Goal: Find specific page/section: Find specific page/section

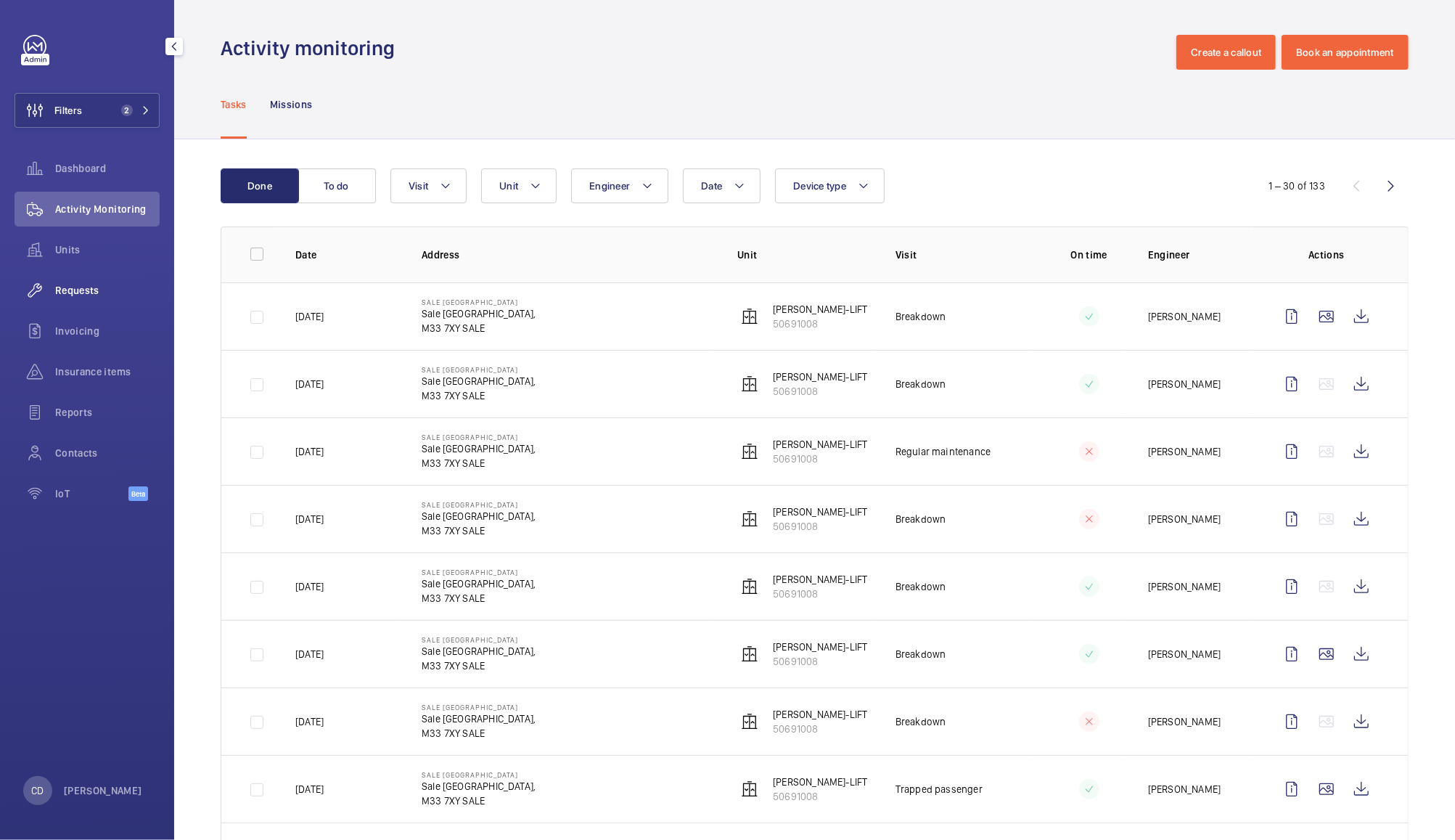
click at [72, 297] on span "Requests" at bounding box center [107, 290] width 105 height 14
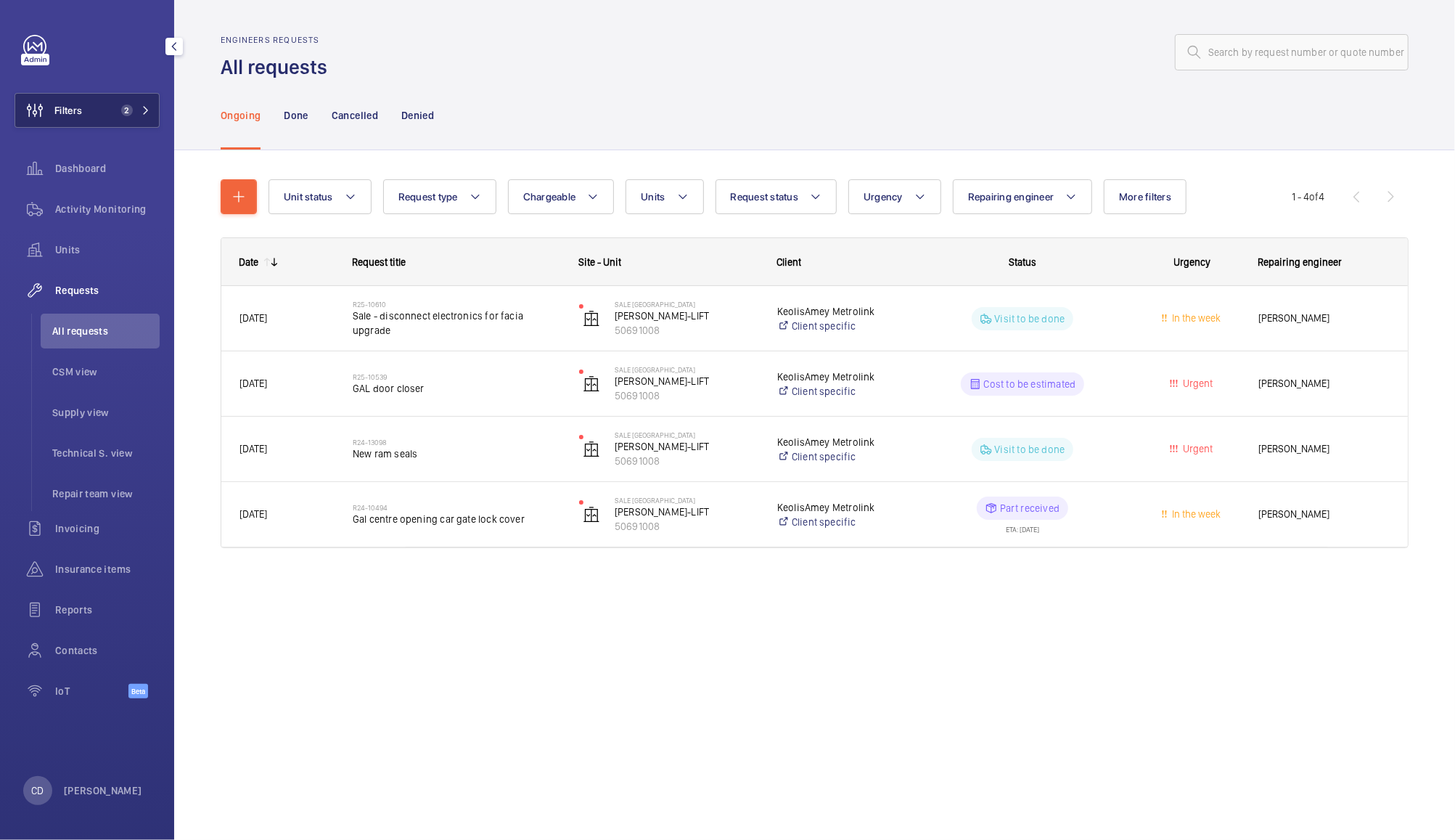
click at [99, 100] on button "Filters 2" at bounding box center [86, 111] width 145 height 35
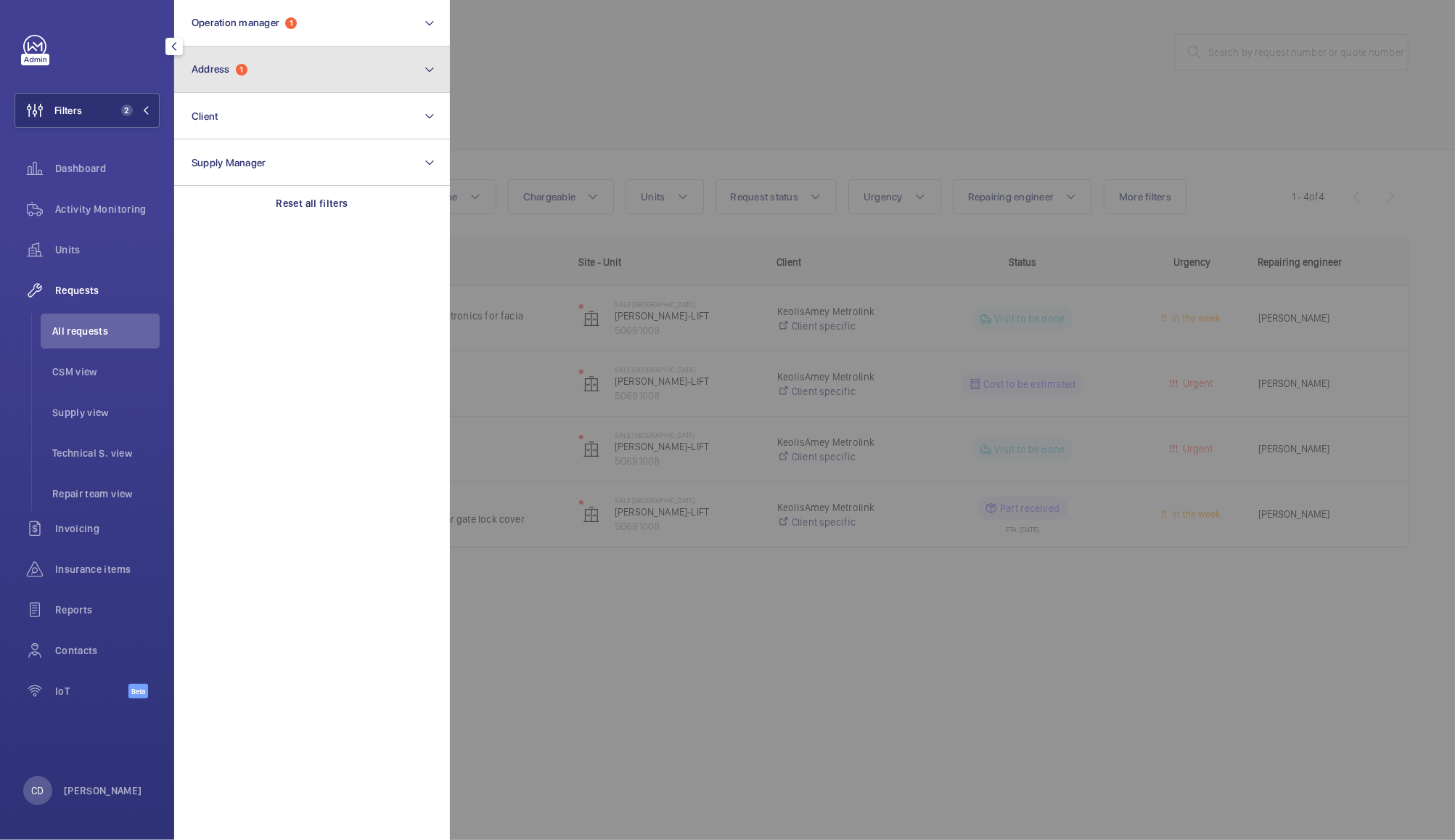
click at [332, 67] on button "Address 1" at bounding box center [312, 69] width 276 height 46
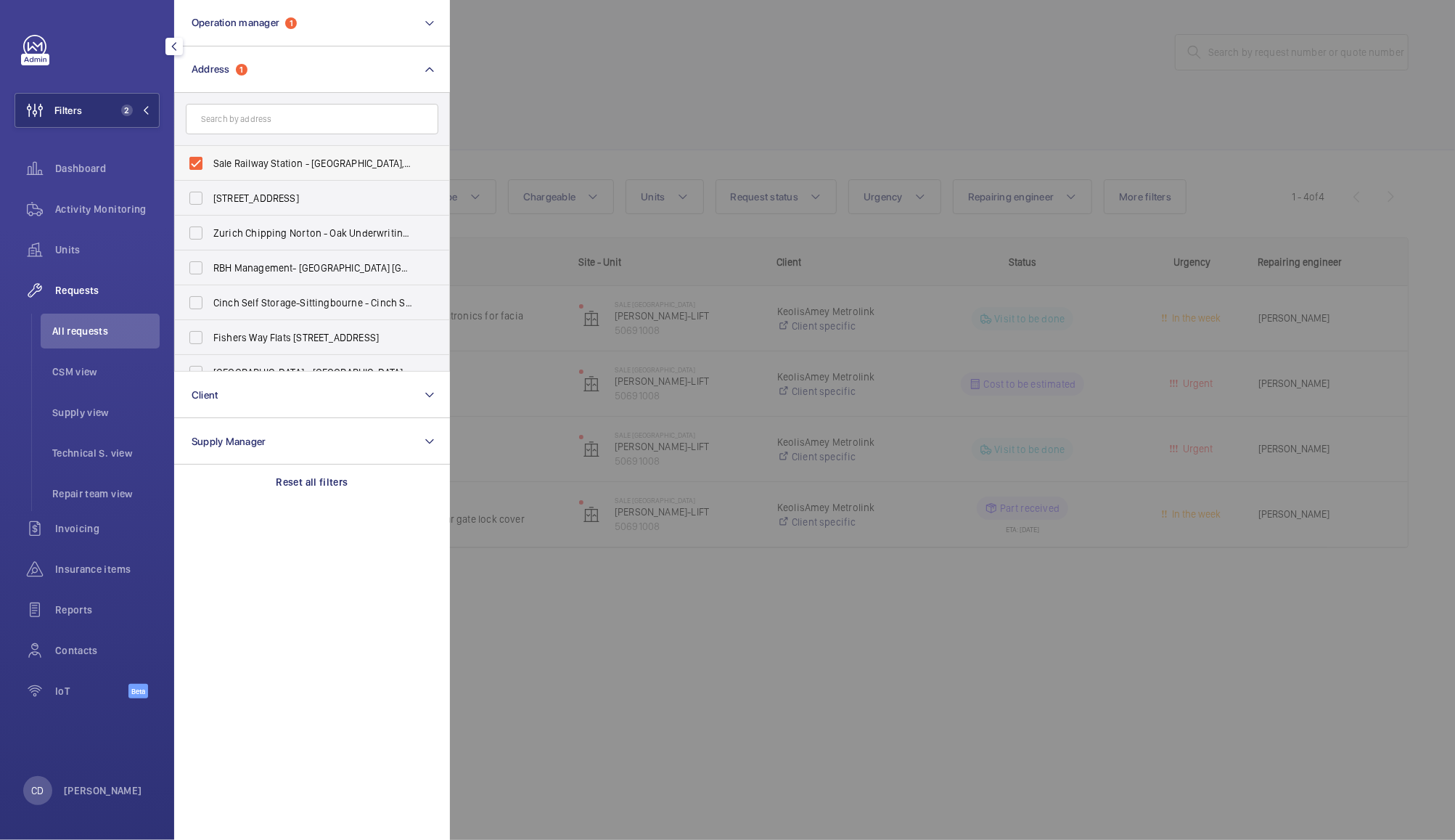
click at [268, 164] on span "Sale Railway Station - [GEOGRAPHIC_DATA],, SALE M33 7XY" at bounding box center [313, 163] width 200 height 14
click at [211, 164] on input "Sale Railway Station - [GEOGRAPHIC_DATA],, SALE M33 7XY" at bounding box center [196, 163] width 29 height 29
checkbox input "false"
click at [320, 115] on input "text" at bounding box center [311, 119] width 253 height 30
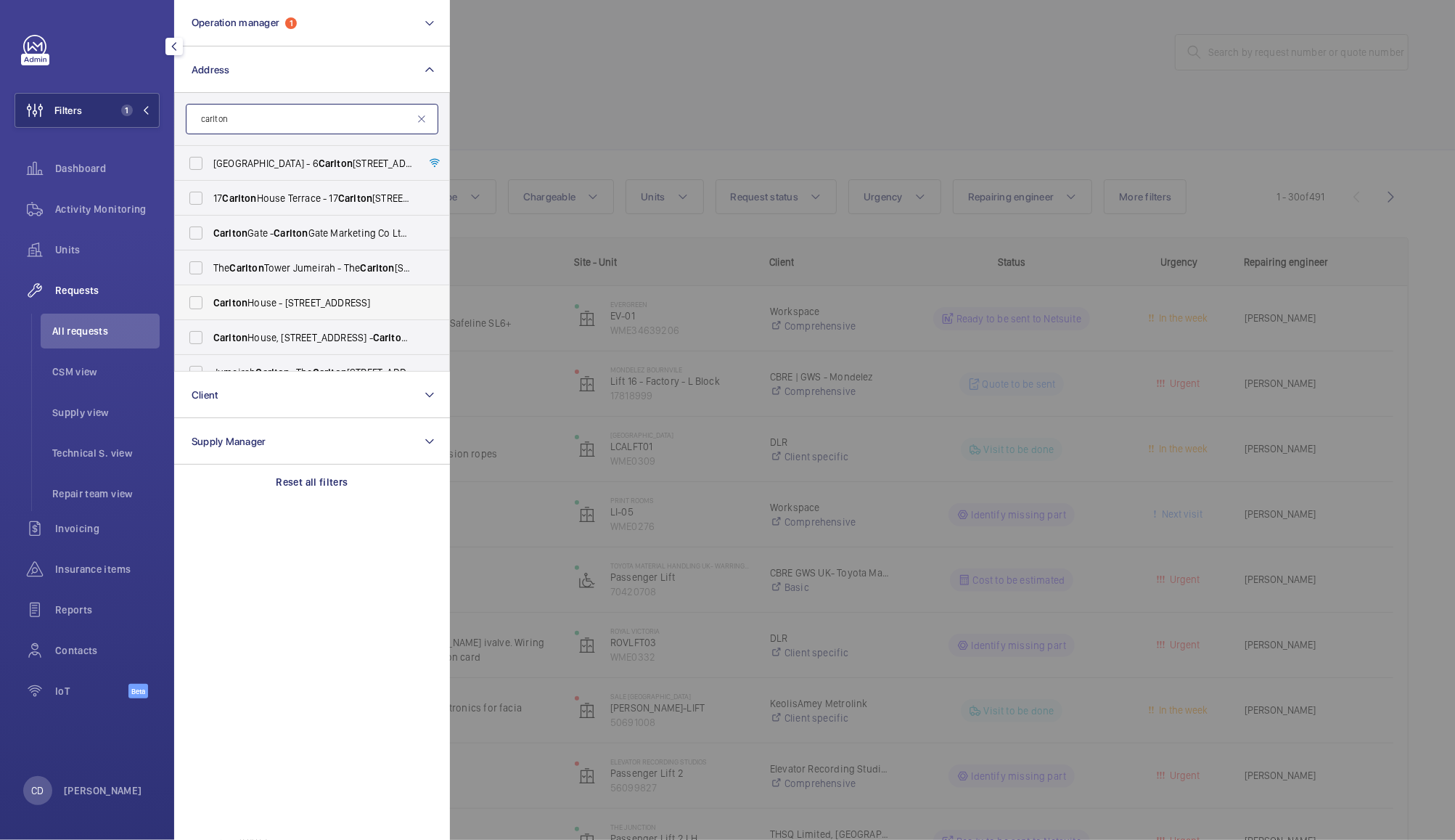
type input "carlton"
click at [201, 303] on label "[GEOGRAPHIC_DATA] - [STREET_ADDRESS]" at bounding box center [300, 303] width 253 height 35
click at [201, 303] on input "[GEOGRAPHIC_DATA] - [STREET_ADDRESS]" at bounding box center [196, 302] width 29 height 29
checkbox input "true"
click at [196, 335] on label "[GEOGRAPHIC_DATA], [STREET_ADDRESS]" at bounding box center [300, 337] width 253 height 35
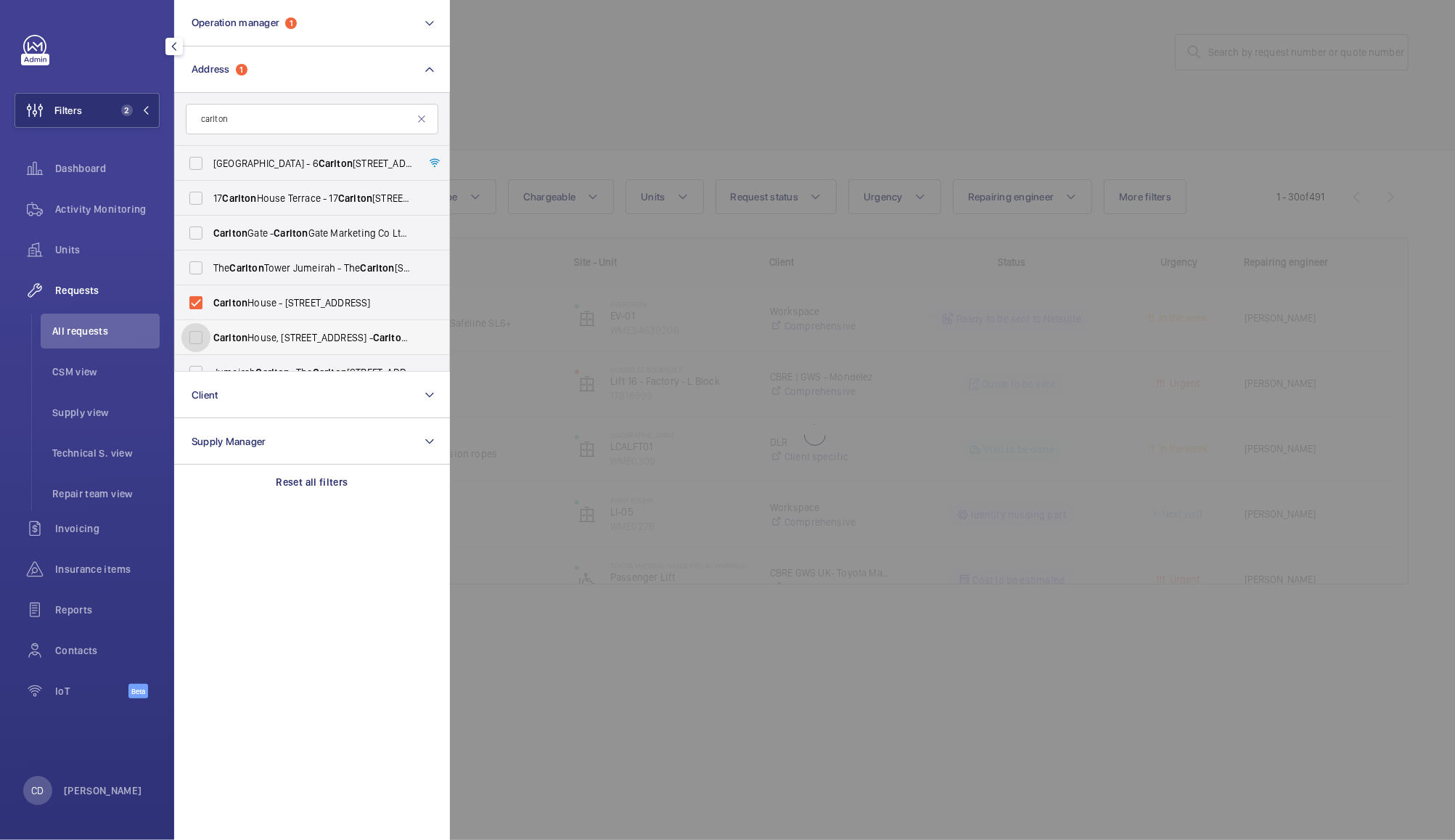
click at [196, 335] on input "[GEOGRAPHIC_DATA], [STREET_ADDRESS]" at bounding box center [196, 337] width 29 height 29
checkbox input "true"
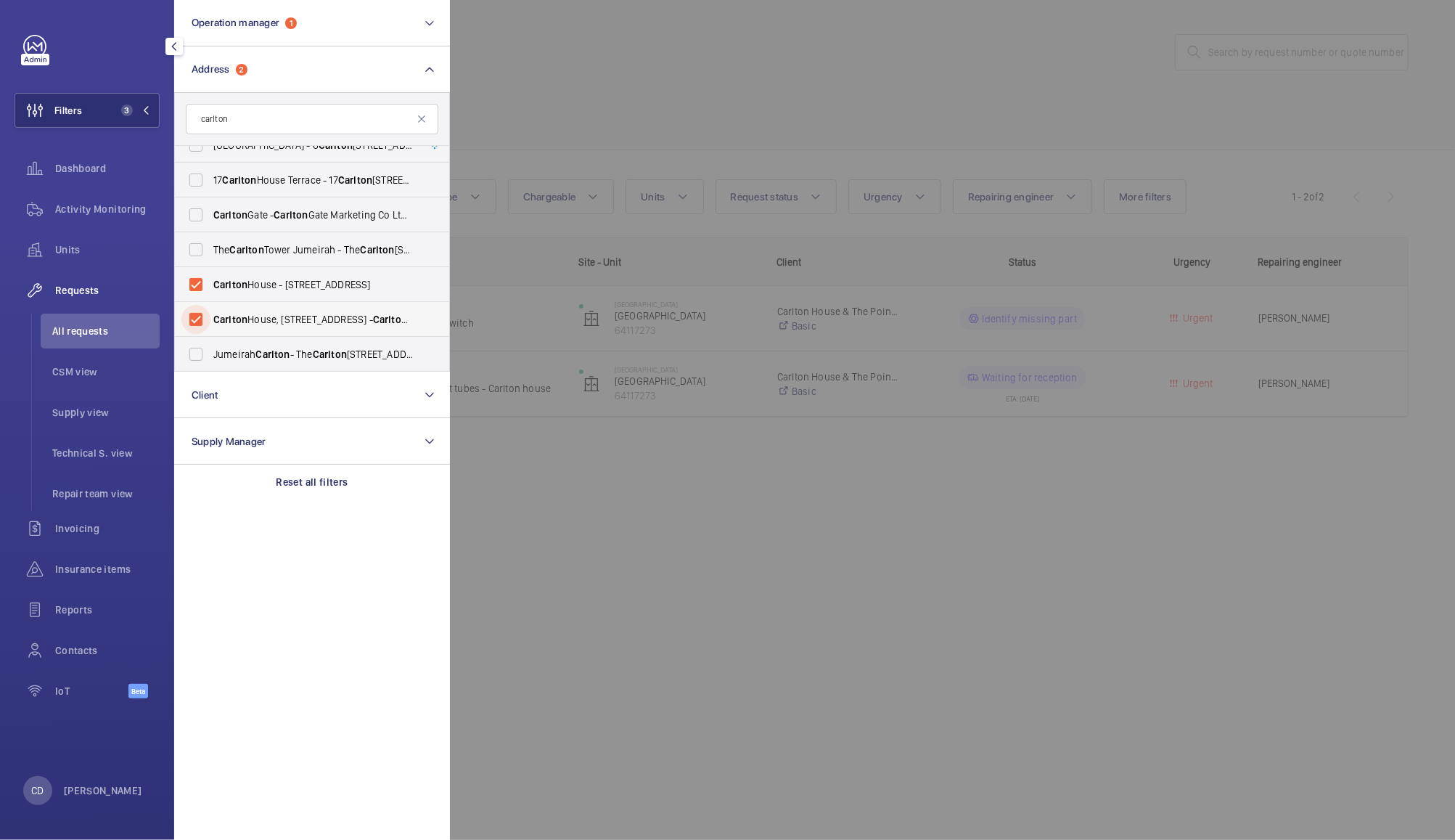
scroll to position [18, 0]
click at [1055, 128] on div at bounding box center [1177, 420] width 1455 height 840
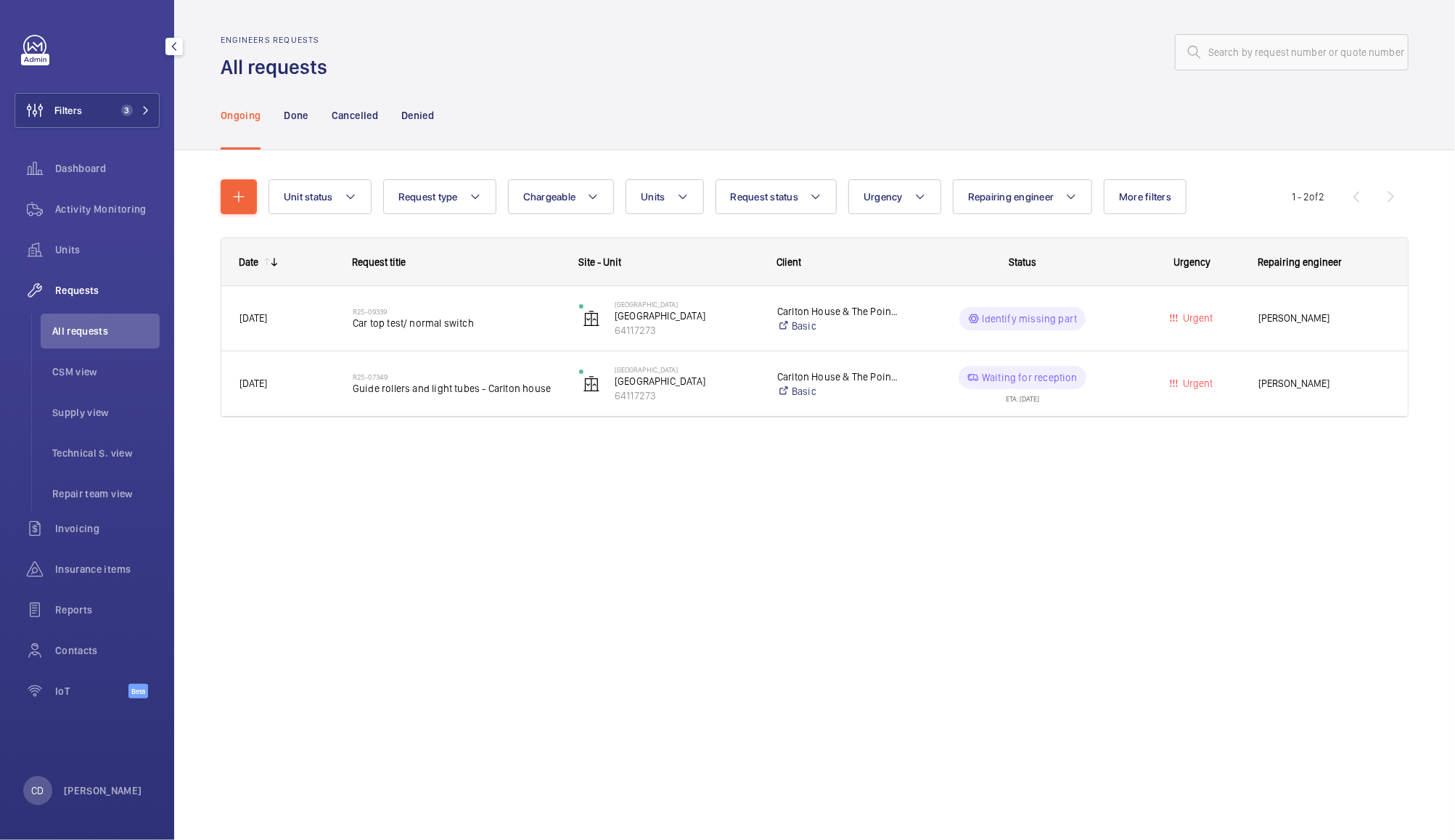
click at [1098, 328] on wm-front-pills-cell "Identify missing part" at bounding box center [1022, 319] width 207 height 23
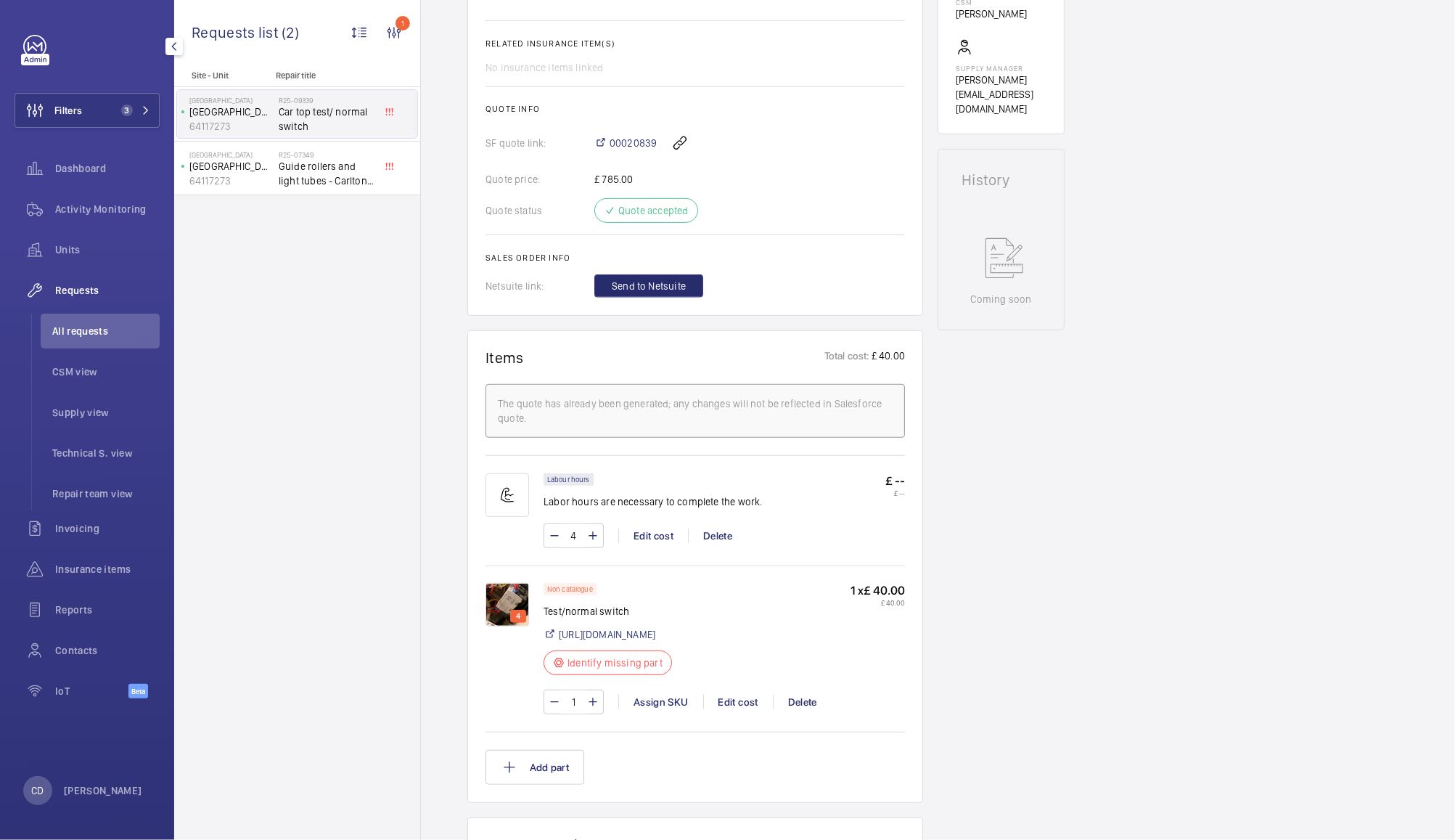
scroll to position [523, 0]
click at [514, 597] on img at bounding box center [508, 601] width 44 height 44
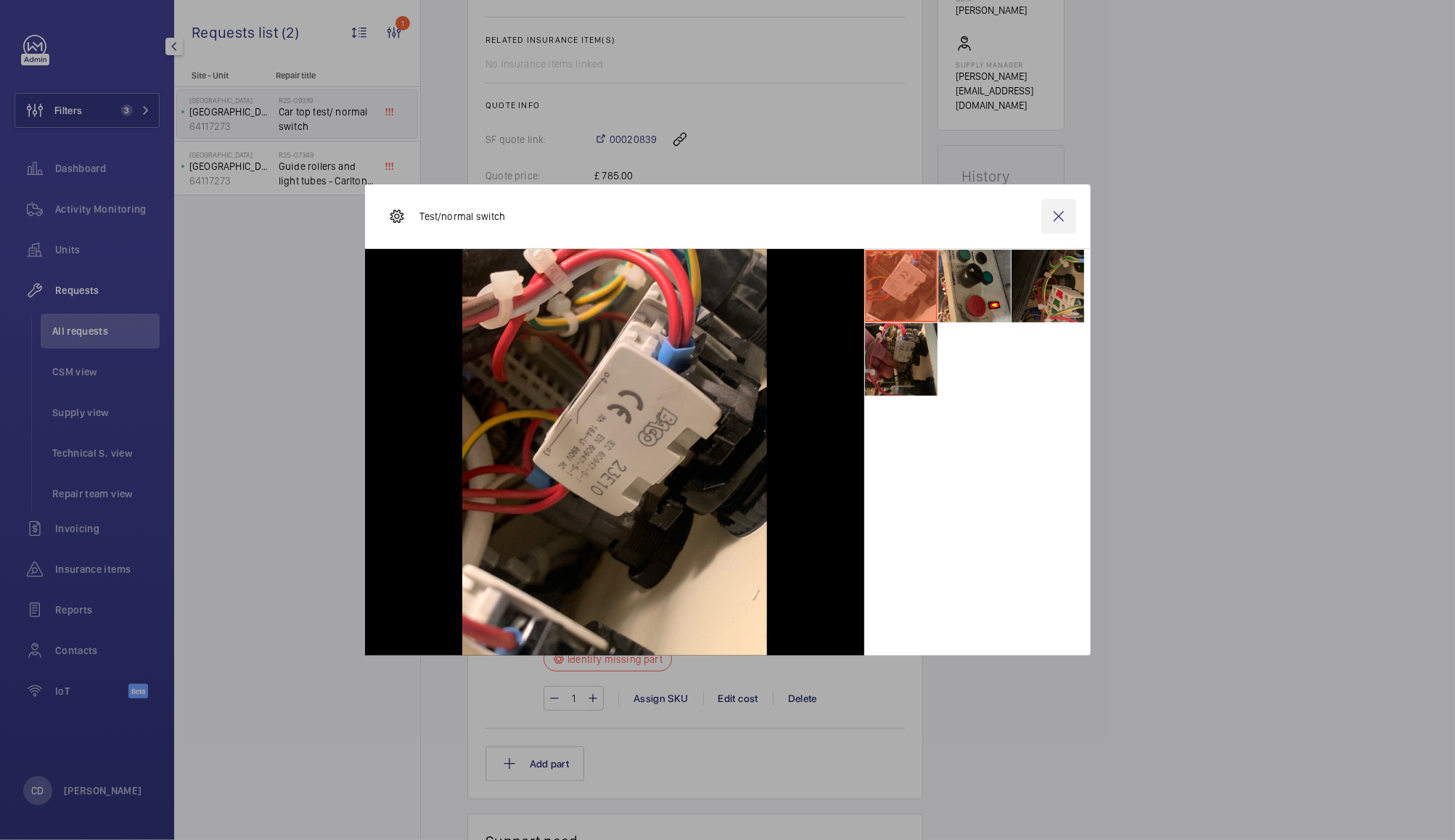
click at [1058, 216] on wm-front-icon-button at bounding box center [1059, 217] width 35 height 35
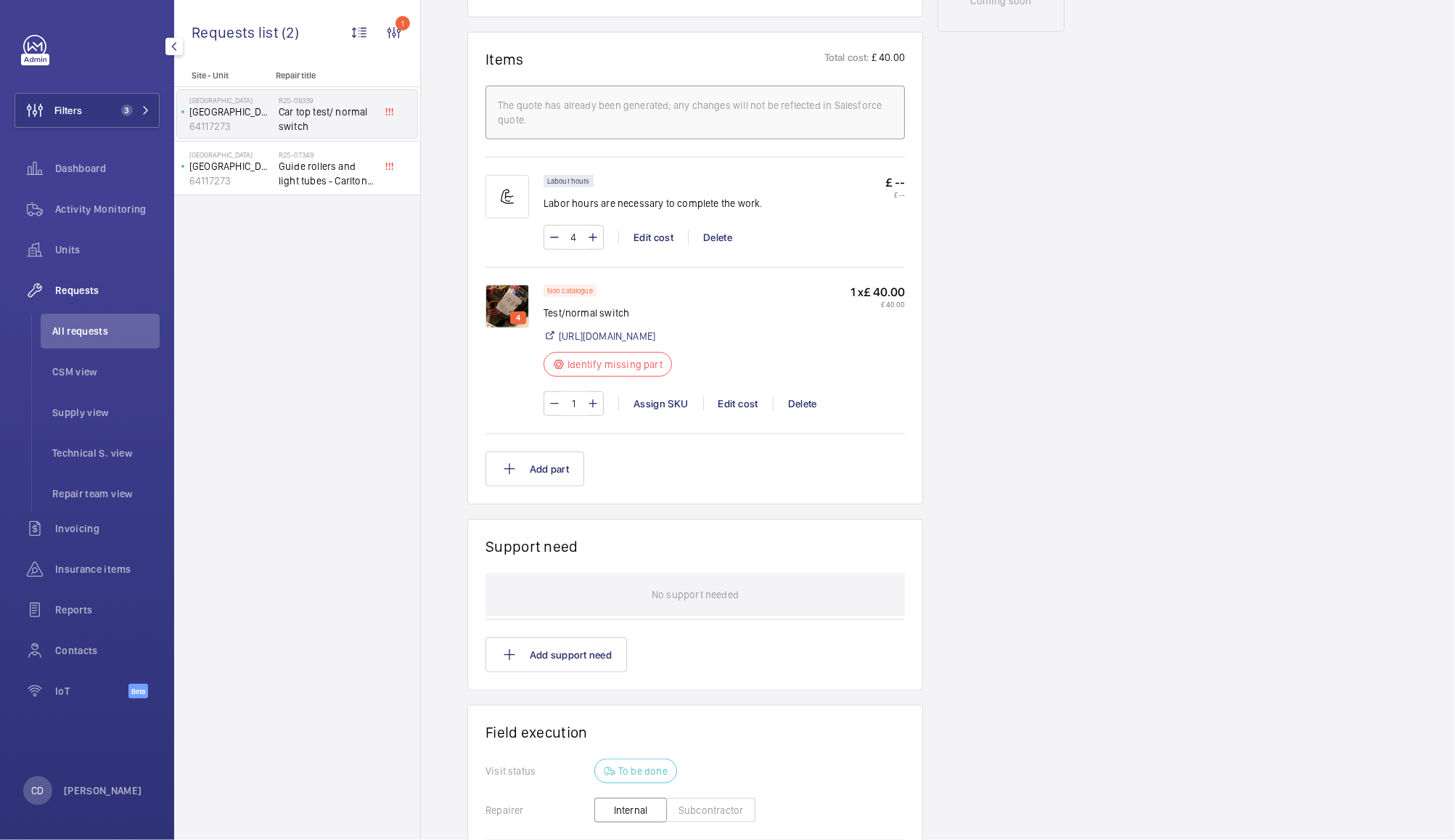
scroll to position [430, 0]
